Goal: Task Accomplishment & Management: Use online tool/utility

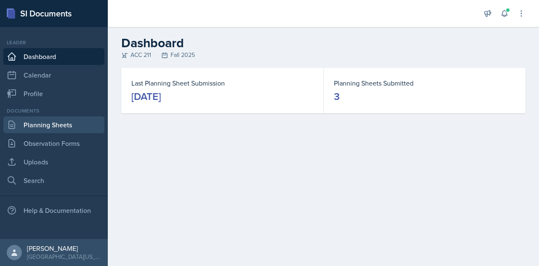
click at [78, 128] on link "Planning Sheets" at bounding box center [53, 124] width 101 height 17
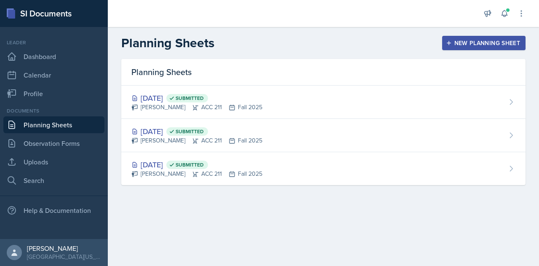
click at [458, 43] on div "New Planning Sheet" at bounding box center [484, 43] width 72 height 7
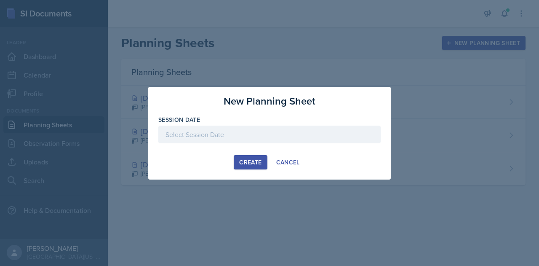
click at [254, 126] on div at bounding box center [269, 134] width 222 height 18
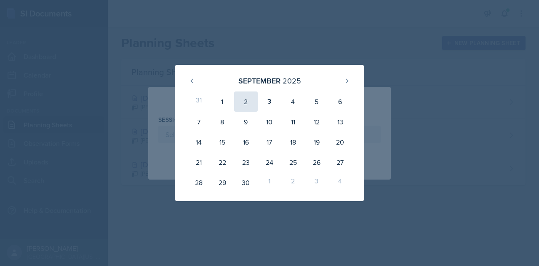
click at [250, 98] on div "2" at bounding box center [246, 101] width 24 height 20
type input "[DATE]"
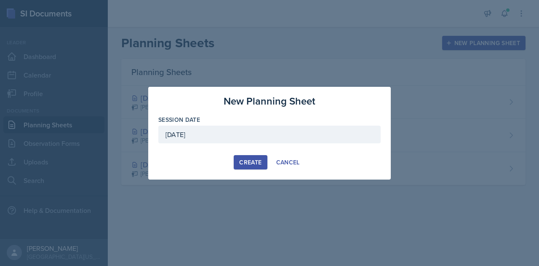
click at [262, 167] on button "Create" at bounding box center [250, 162] width 33 height 14
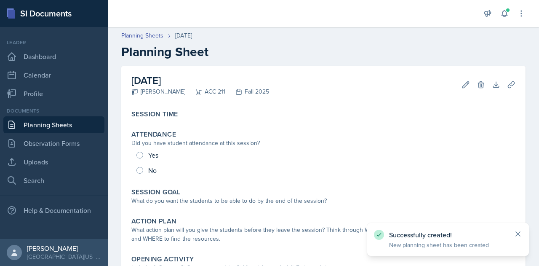
click at [517, 234] on icon at bounding box center [518, 234] width 4 height 4
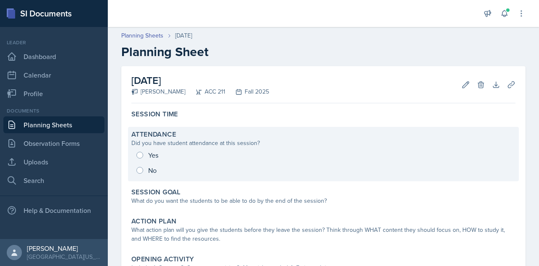
click at [139, 155] on div "Yes No" at bounding box center [323, 162] width 384 height 30
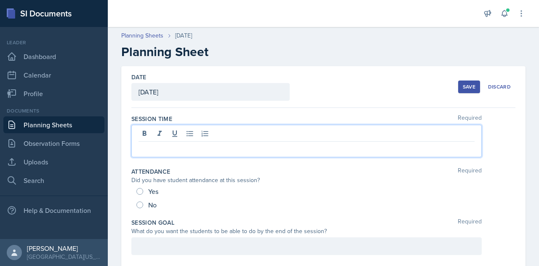
click at [259, 133] on div at bounding box center [306, 141] width 350 height 32
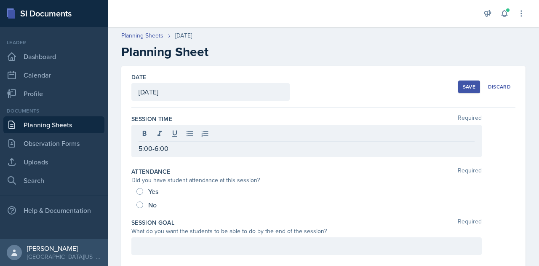
click at [502, 144] on div "5:00-6:00" at bounding box center [323, 141] width 384 height 32
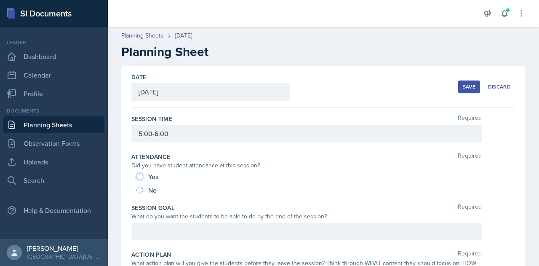
click at [141, 175] on input "Yes" at bounding box center [139, 176] width 7 height 7
radio input "true"
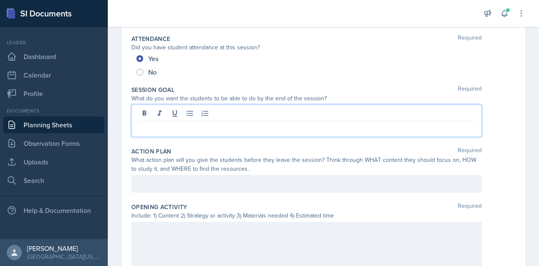
scroll to position [132, 0]
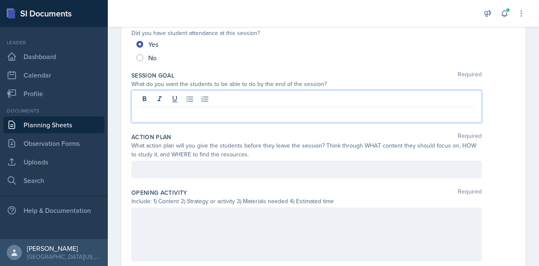
click at [184, 113] on p at bounding box center [307, 114] width 336 height 10
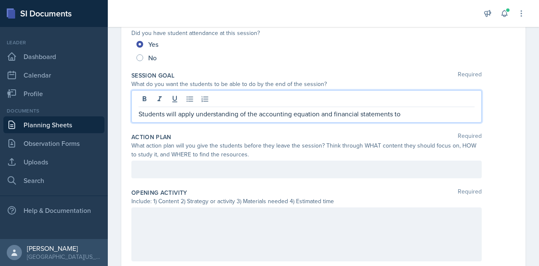
click at [184, 113] on p "Students will apply understanding of the accounting equation and financial stat…" at bounding box center [307, 114] width 336 height 10
click at [405, 114] on p "Students will apply understanding of the accounting equation and financial stat…" at bounding box center [307, 114] width 336 height 10
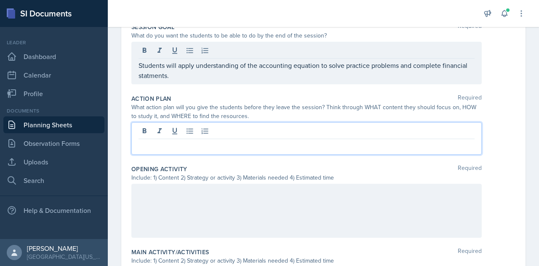
click at [374, 141] on p at bounding box center [307, 146] width 336 height 10
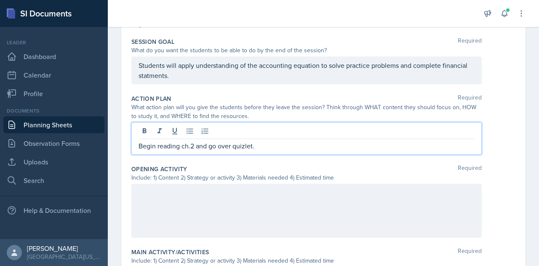
drag, startPoint x: 239, startPoint y: 140, endPoint x: 232, endPoint y: 125, distance: 16.0
click at [232, 125] on div at bounding box center [307, 132] width 336 height 14
click at [323, 144] on p "Begin reading ch.2 and go over quizlet." at bounding box center [307, 146] width 336 height 10
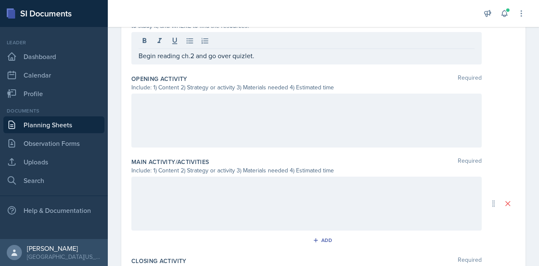
click at [323, 144] on div at bounding box center [306, 120] width 350 height 54
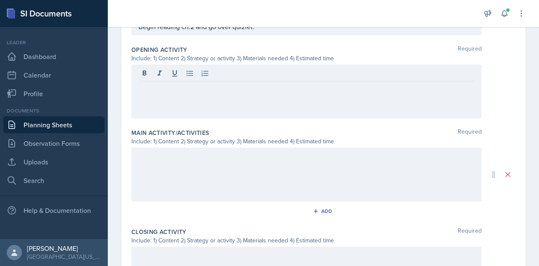
click at [240, 93] on div at bounding box center [306, 91] width 350 height 54
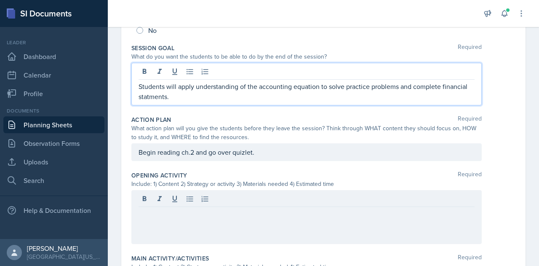
scroll to position [174, 0]
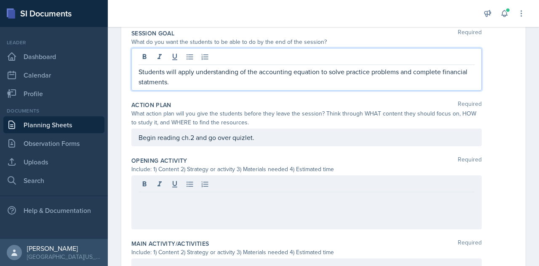
click at [148, 84] on p "Students will apply understanding of the accounting equation to solve practice …" at bounding box center [307, 77] width 336 height 20
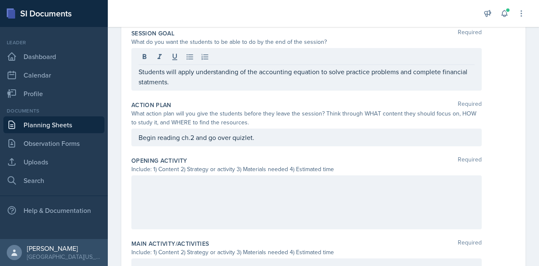
drag, startPoint x: 148, startPoint y: 84, endPoint x: 207, endPoint y: 40, distance: 73.1
click at [207, 40] on div "What do you want the students to be able to do by the end of the session?" at bounding box center [306, 41] width 350 height 9
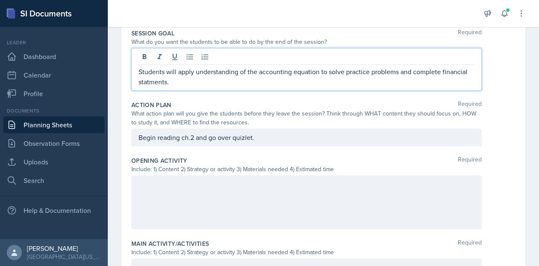
drag, startPoint x: 154, startPoint y: 67, endPoint x: 147, endPoint y: 82, distance: 16.4
click at [147, 82] on p "Students will apply understanding of the accounting equation to solve practice …" at bounding box center [307, 77] width 336 height 20
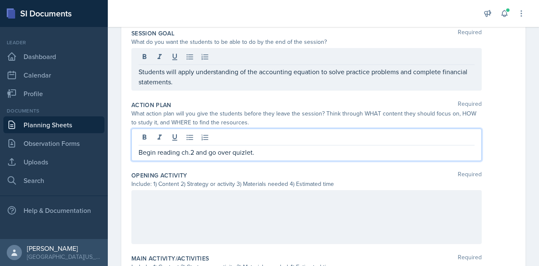
click at [237, 138] on div "Begin reading ch.2 and go over quizlet." at bounding box center [306, 144] width 350 height 32
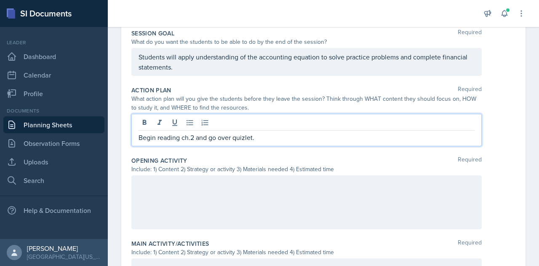
scroll to position [160, 0]
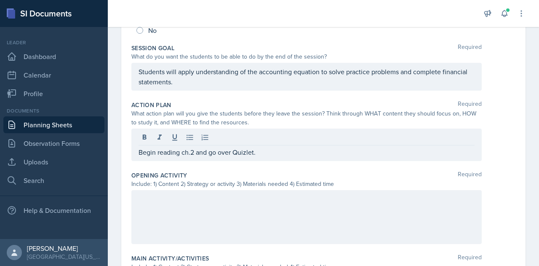
click at [201, 168] on div "Opening Activity Required Include: 1) Content 2) Strategy or activity 3) Materi…" at bounding box center [323, 209] width 384 height 83
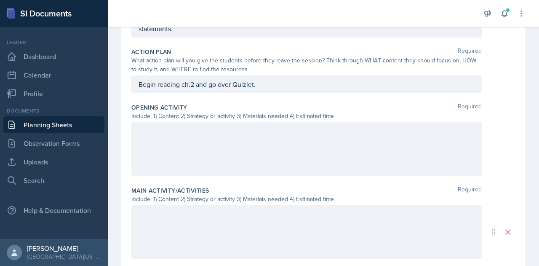
click at [201, 166] on div at bounding box center [306, 149] width 350 height 54
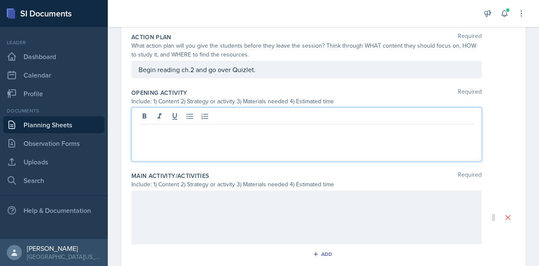
click at [228, 136] on div at bounding box center [306, 134] width 350 height 54
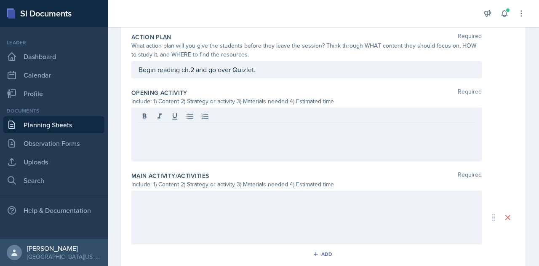
click at [203, 135] on div at bounding box center [306, 134] width 350 height 54
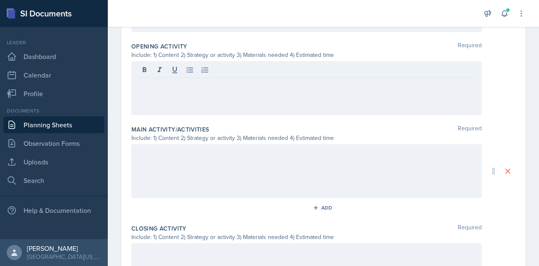
click at [212, 160] on div at bounding box center [306, 171] width 350 height 54
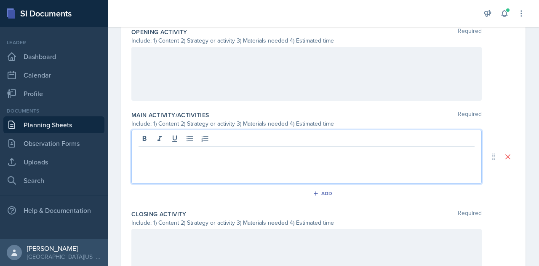
click at [229, 48] on div at bounding box center [306, 74] width 350 height 54
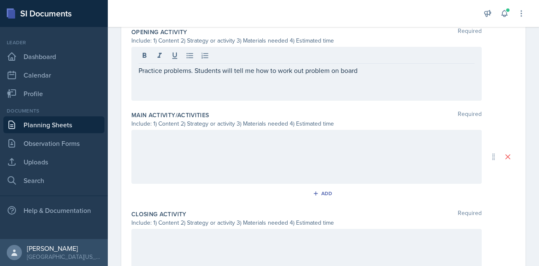
click at [259, 154] on div at bounding box center [306, 157] width 350 height 54
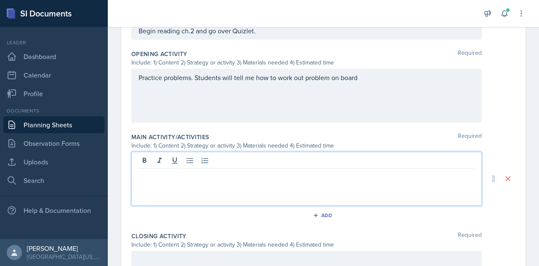
scroll to position [265, 0]
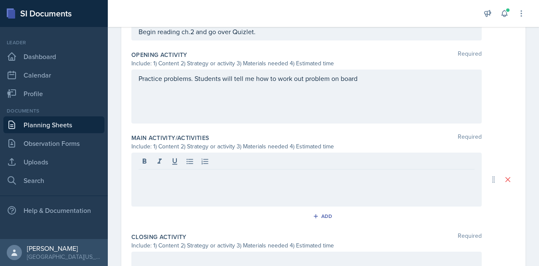
click at [395, 83] on div "Practice problems. Students will tell me how to work out problem on board" at bounding box center [306, 96] width 350 height 54
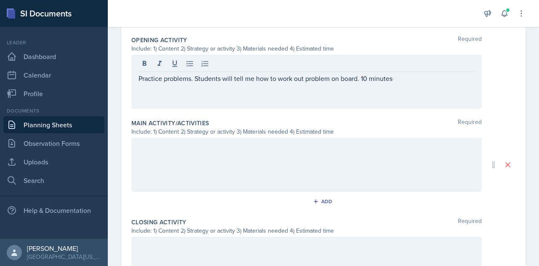
click at [337, 174] on div at bounding box center [306, 165] width 350 height 54
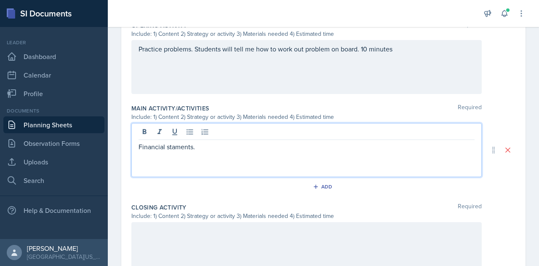
drag, startPoint x: 179, startPoint y: 152, endPoint x: 173, endPoint y: 149, distance: 7.2
click at [173, 149] on p "Financial staments." at bounding box center [307, 146] width 336 height 10
drag, startPoint x: 178, startPoint y: 145, endPoint x: 168, endPoint y: 141, distance: 10.4
click at [168, 141] on p "Financial staments." at bounding box center [307, 146] width 336 height 10
click at [176, 146] on p "Financial staments." at bounding box center [307, 146] width 336 height 10
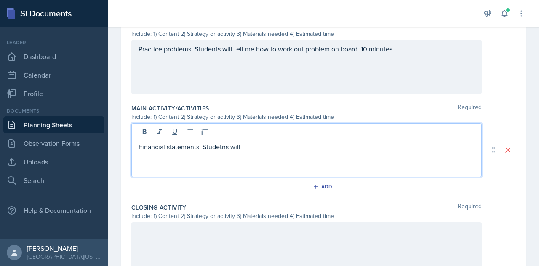
drag, startPoint x: 214, startPoint y: 150, endPoint x: 209, endPoint y: 145, distance: 6.9
click at [209, 145] on p "Financial statements. Studetns will" at bounding box center [307, 146] width 336 height 10
click at [210, 145] on p "Financial statements. Studetns will" at bounding box center [307, 146] width 336 height 10
click at [208, 147] on p "Financial statements. Studetns will" at bounding box center [307, 146] width 336 height 10
click at [261, 152] on div "Financial statements. Students will" at bounding box center [306, 150] width 350 height 54
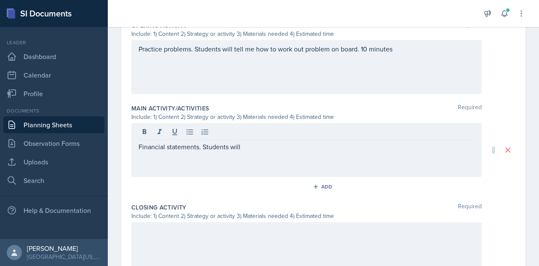
click at [310, 155] on div "Financial statements. Students will" at bounding box center [306, 150] width 350 height 54
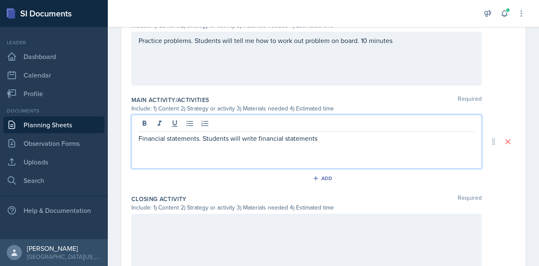
scroll to position [304, 0]
click at [338, 133] on p "Financial statements. Students will write financial statements" at bounding box center [307, 137] width 336 height 10
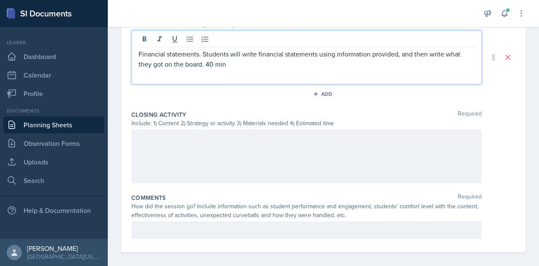
scroll to position [392, 0]
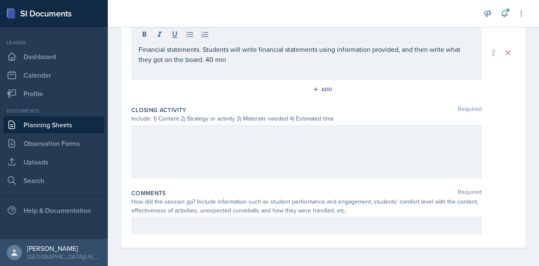
click at [258, 144] on div at bounding box center [306, 152] width 350 height 54
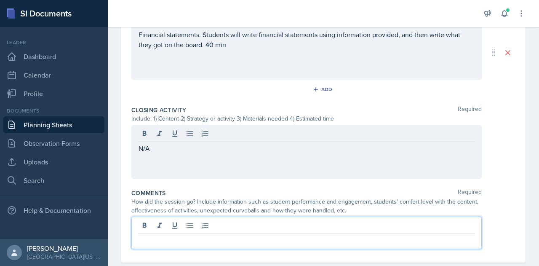
click at [261, 222] on div at bounding box center [306, 232] width 350 height 32
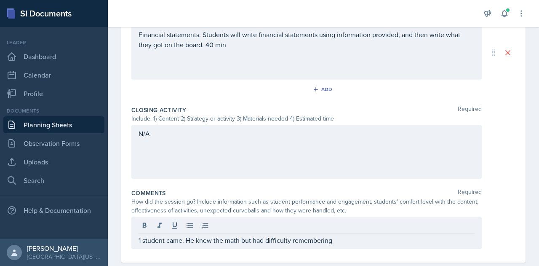
click at [360, 244] on div "1 student came. He knew the math but had difficulty remembering" at bounding box center [306, 232] width 350 height 32
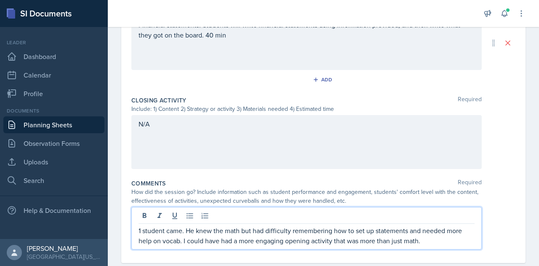
scroll to position [417, 0]
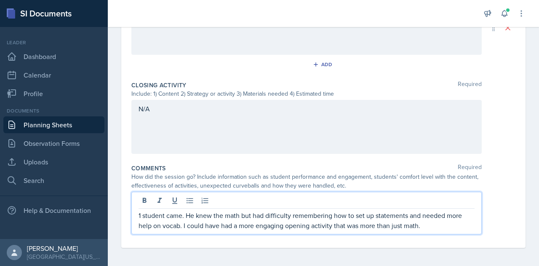
click at [445, 227] on p "1 student came. He knew the math but had difficulty remembering how to set up s…" at bounding box center [307, 220] width 336 height 20
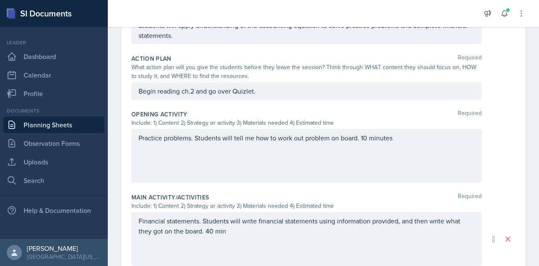
scroll to position [222, 0]
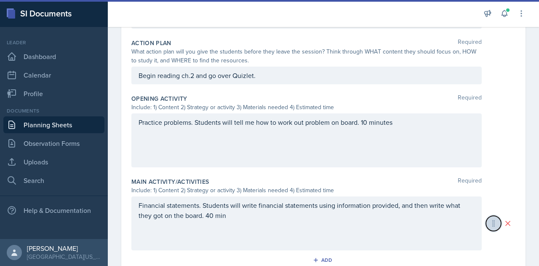
click at [489, 224] on icon at bounding box center [493, 223] width 8 height 8
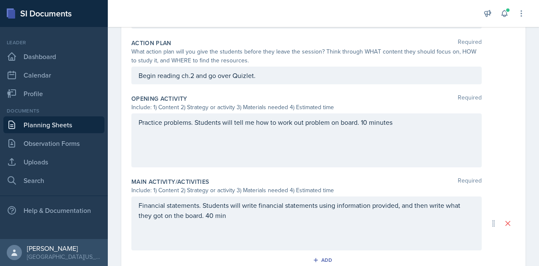
click at [416, 181] on div "Main Activity/Activities Required" at bounding box center [323, 181] width 384 height 8
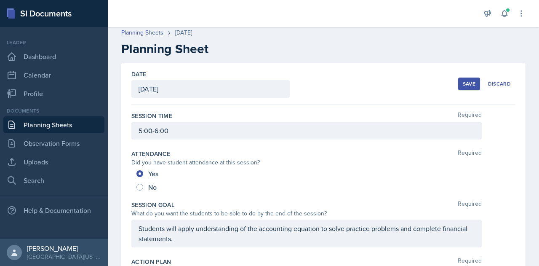
scroll to position [0, 0]
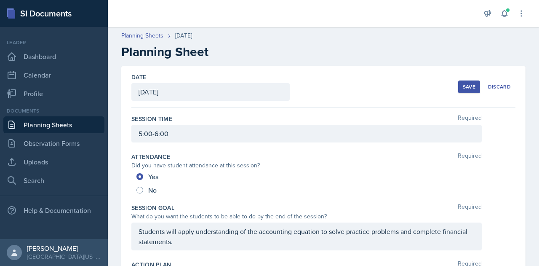
click at [465, 83] on button "Save" at bounding box center [469, 86] width 22 height 13
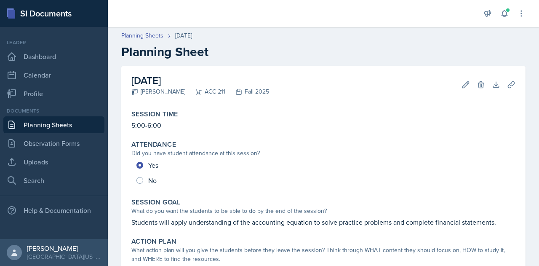
click at [280, 46] on h2 "Planning Sheet" at bounding box center [323, 51] width 404 height 15
